Goal: Task Accomplishment & Management: Complete application form

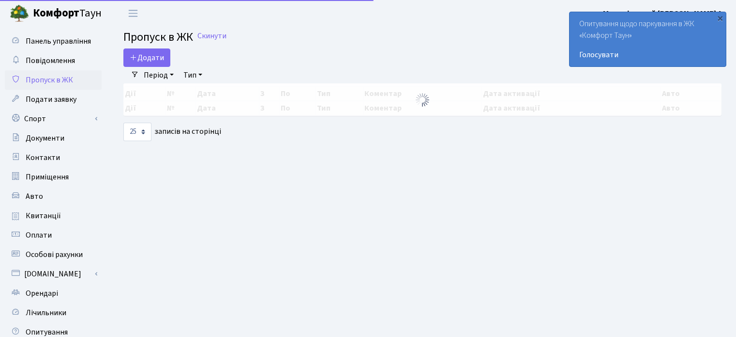
select select "25"
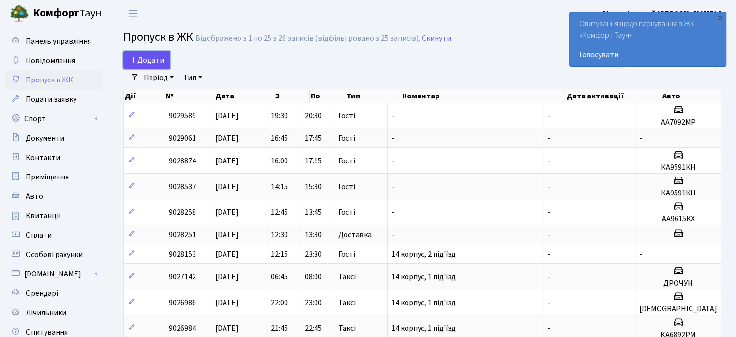
click at [149, 58] on span "Додати" at bounding box center [147, 60] width 34 height 11
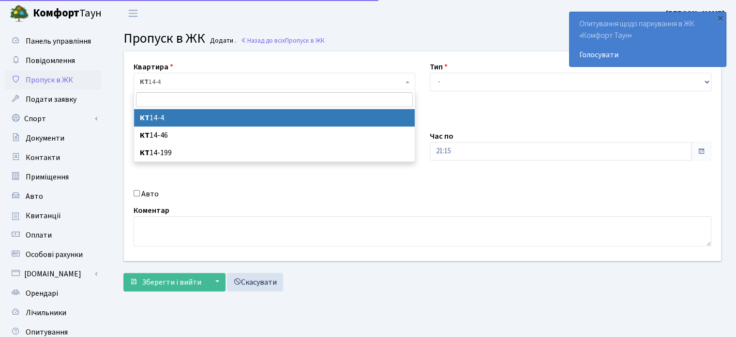
click at [176, 82] on span "КТ 14-4" at bounding box center [271, 82] width 263 height 10
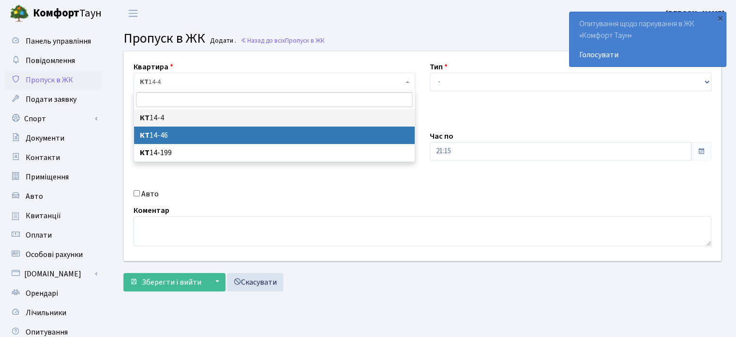
select select "7423"
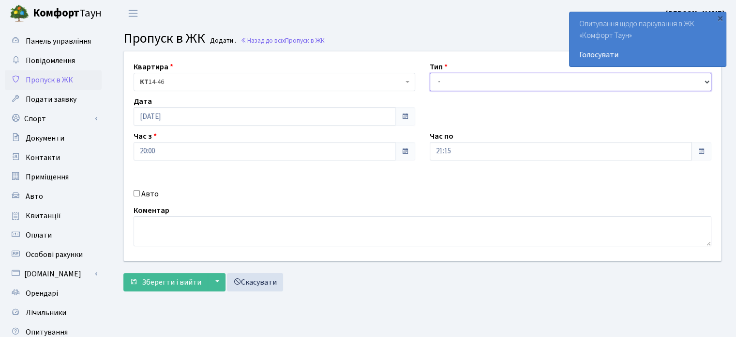
click at [465, 77] on select "- Доставка Таксі Гості Сервіс" at bounding box center [571, 82] width 282 height 18
select select "18"
click at [430, 73] on select "- Доставка Таксі Гості Сервіс" at bounding box center [571, 82] width 282 height 18
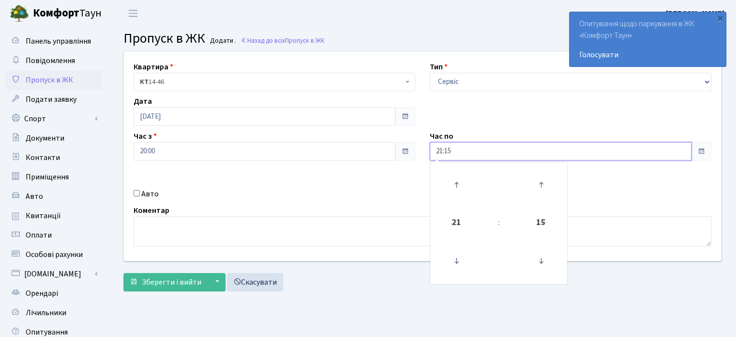
click at [437, 150] on input "21:15" at bounding box center [561, 151] width 262 height 18
type input "23:15"
click at [158, 234] on textarea at bounding box center [423, 231] width 578 height 30
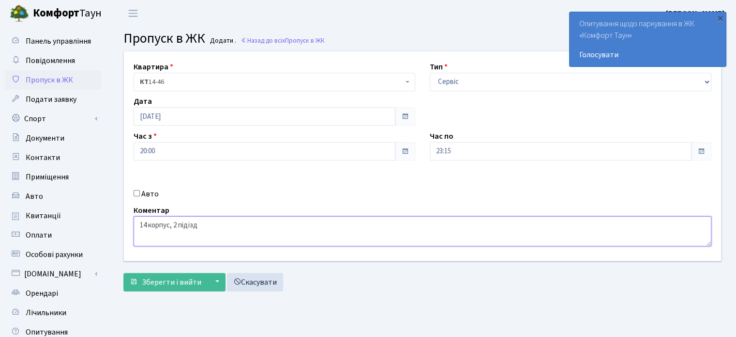
click at [189, 226] on textarea "14 корпус, 2 підїзд" at bounding box center [423, 231] width 578 height 30
type textarea "14 корпус, 2 під'їзд"
click at [170, 284] on span "Зберегти і вийти" at bounding box center [172, 281] width 60 height 11
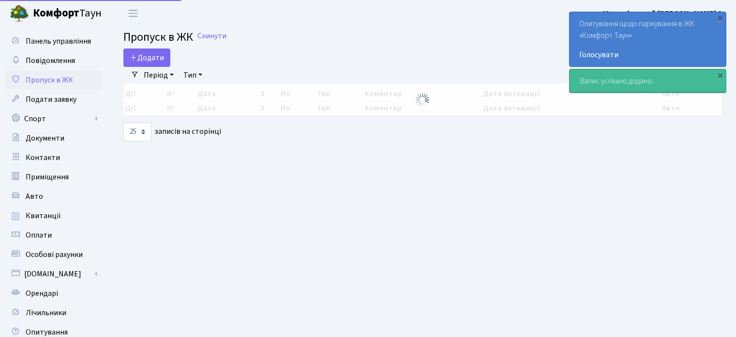
select select "25"
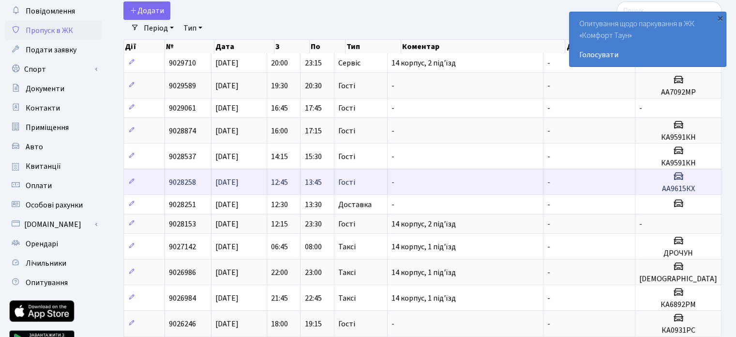
scroll to position [48, 0]
